Goal: Task Accomplishment & Management: Manage account settings

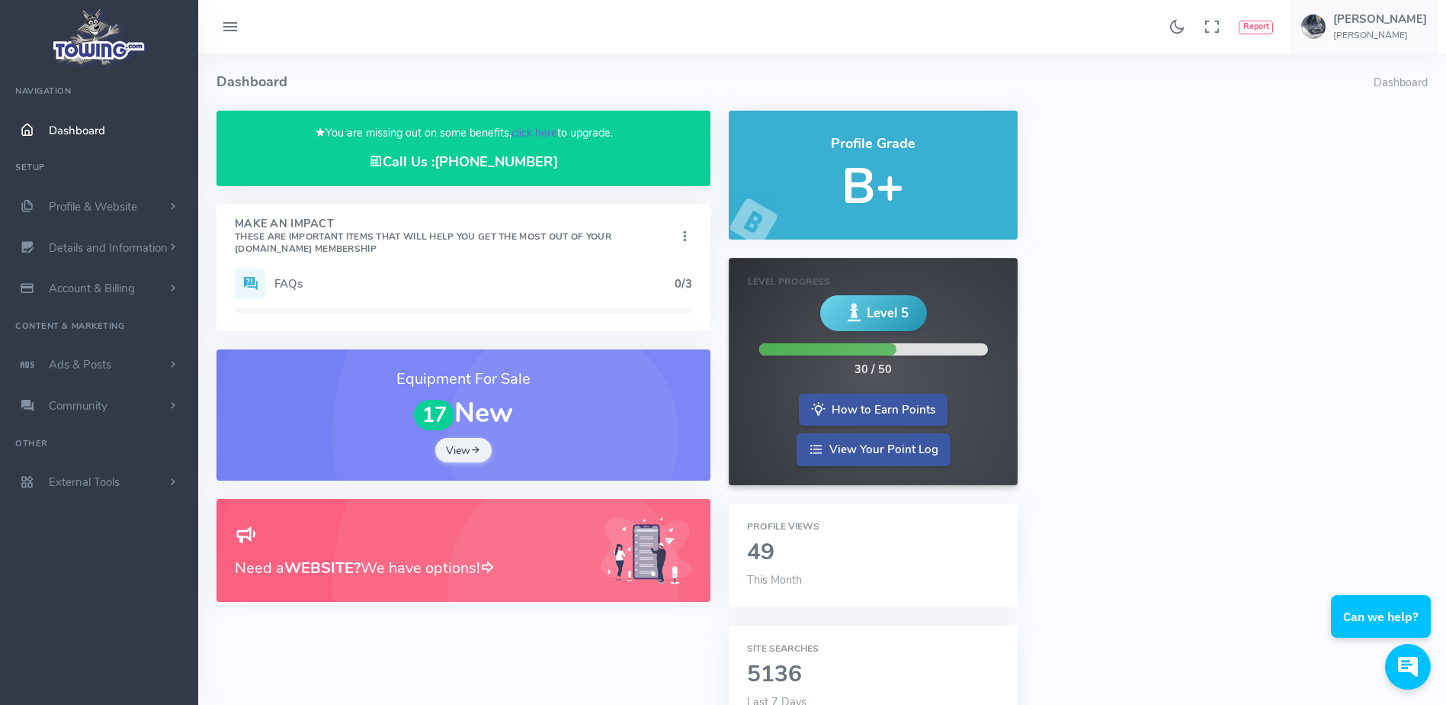
click at [524, 140] on link "click here" at bounding box center [535, 132] width 46 height 15
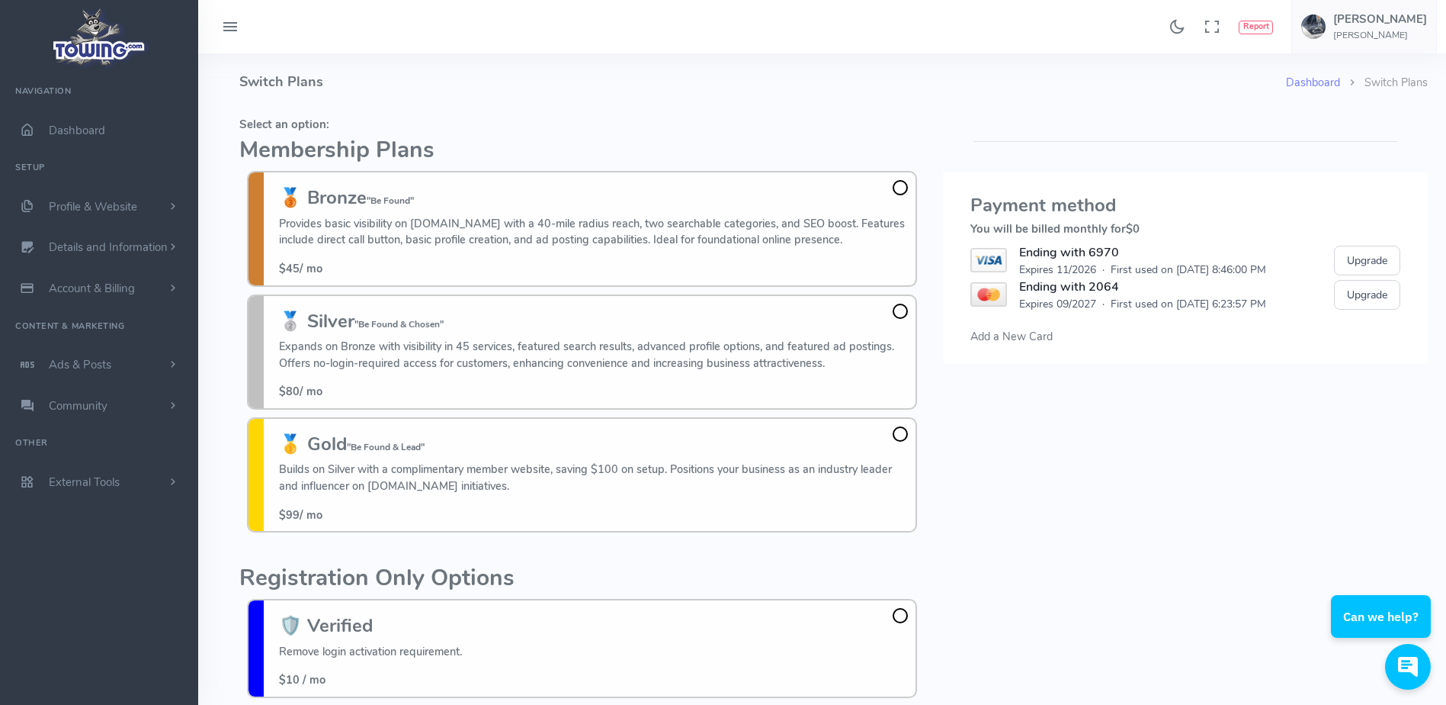
click at [502, 124] on h5 "Select an option:" at bounding box center [581, 124] width 685 height 12
click at [421, 52] on div "Found 17 results Analytics Report Users Erwin Brown" at bounding box center [822, 26] width 1248 height 53
click at [488, 102] on h4 "Switch Plans" at bounding box center [762, 81] width 1047 height 57
click at [487, 98] on h4 "Switch Plans" at bounding box center [762, 81] width 1047 height 57
click at [477, 99] on h4 "Switch Plans" at bounding box center [762, 81] width 1047 height 57
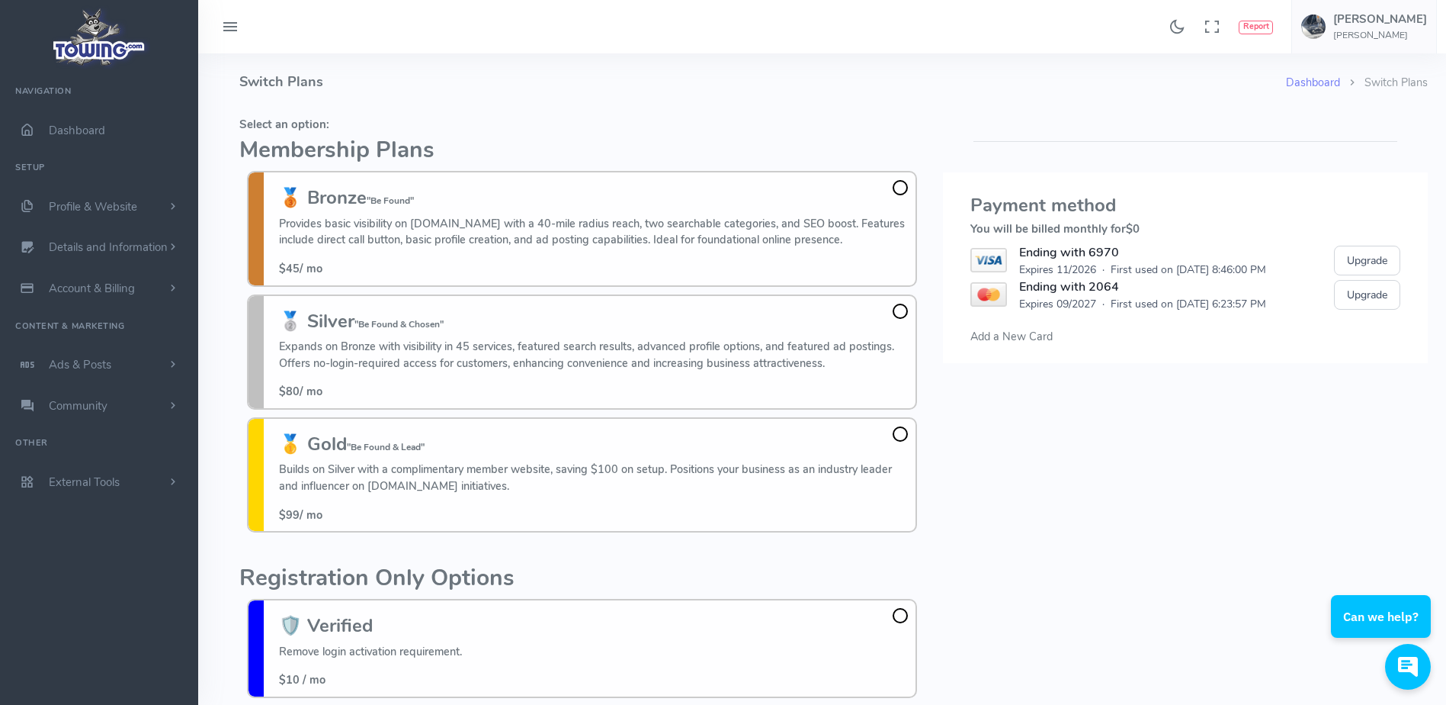
click at [552, 104] on h4 "Switch Plans" at bounding box center [762, 81] width 1047 height 57
click at [895, 313] on span at bounding box center [900, 310] width 15 height 15
click at [0, 0] on input "🥈 Silver "Be Found & Chosen" Expands on Bronze with visibility in 45 services, …" at bounding box center [0, 0] width 0 height 0
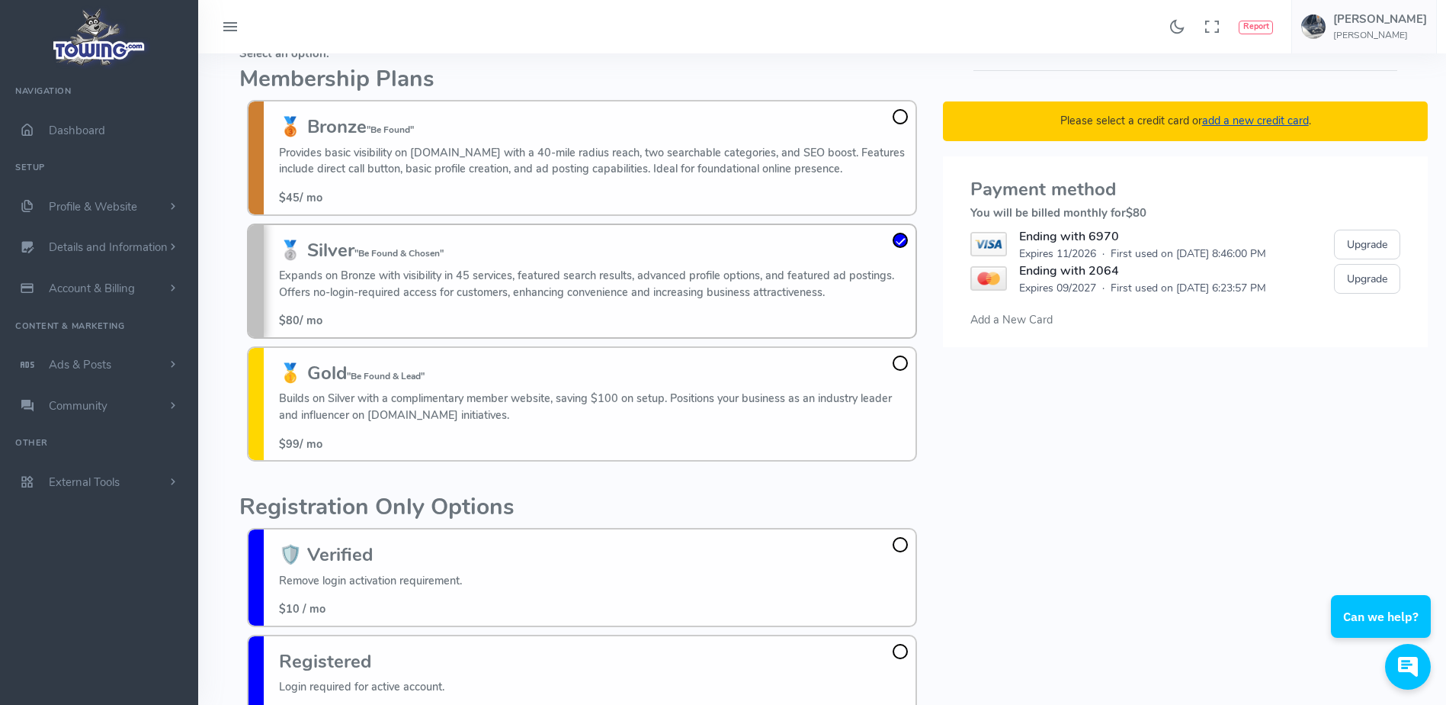
scroll to position [111, 0]
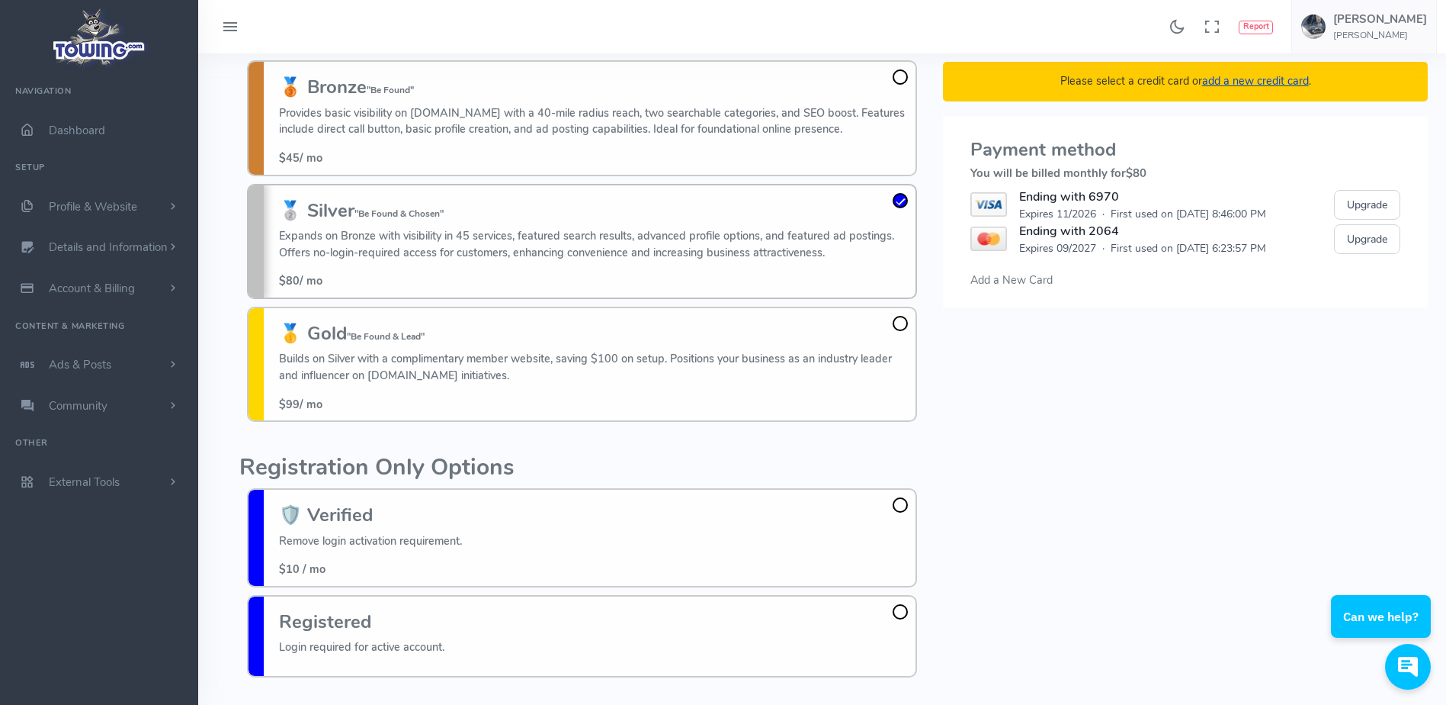
click at [1035, 280] on span "Add a New Card" at bounding box center [1012, 279] width 82 height 15
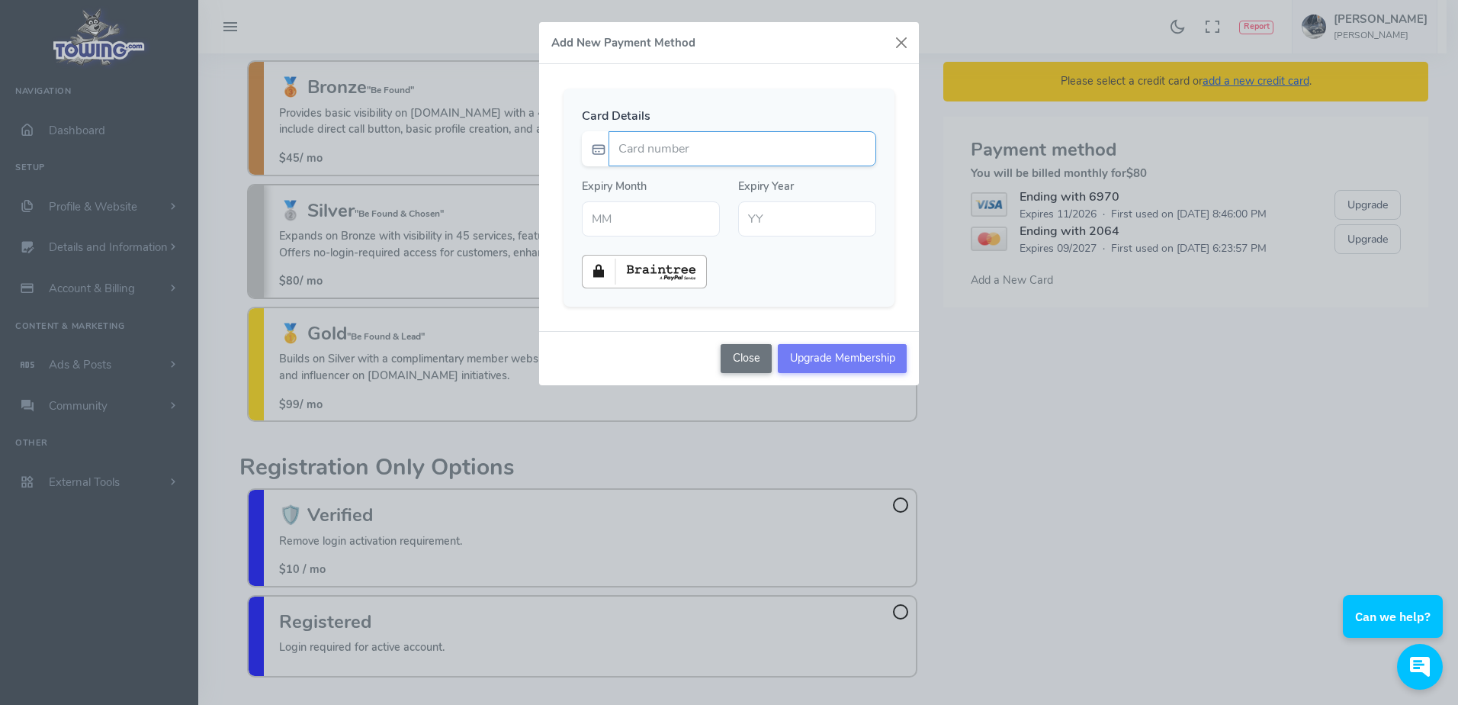
click at [808, 156] on input "Card number" at bounding box center [742, 148] width 268 height 35
click at [902, 43] on button "button" at bounding box center [901, 42] width 23 height 23
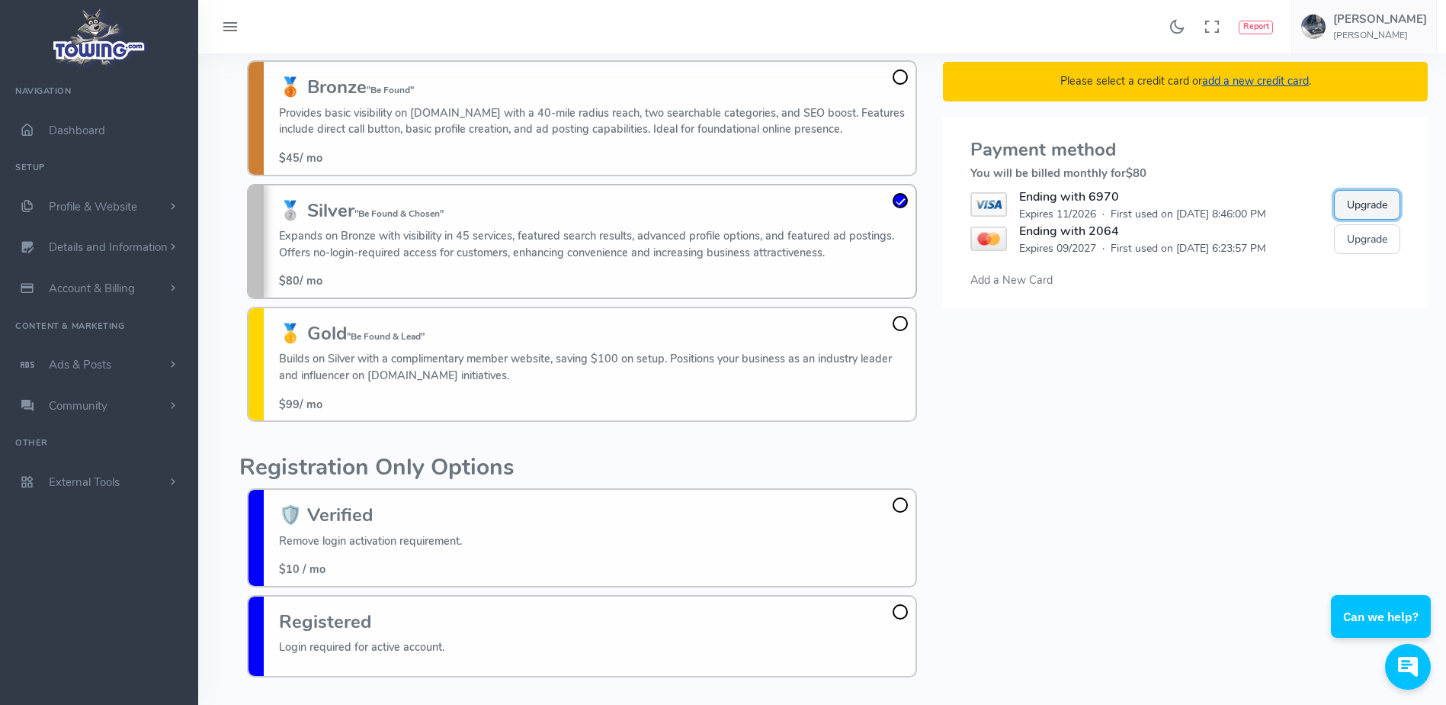
click at [1358, 208] on button "Upgrade" at bounding box center [1367, 205] width 66 height 30
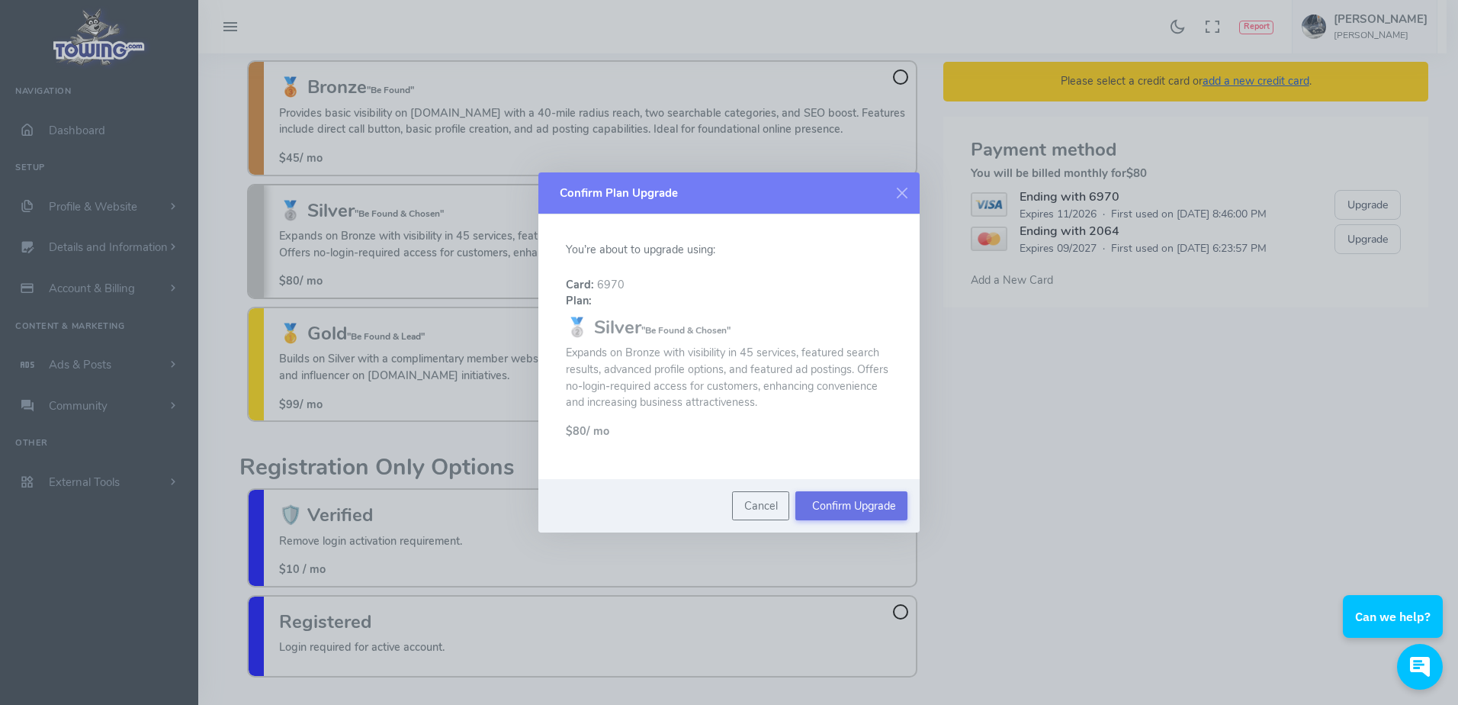
click at [862, 506] on button "Confirm Upgrade" at bounding box center [851, 505] width 112 height 29
